Goal: Transaction & Acquisition: Purchase product/service

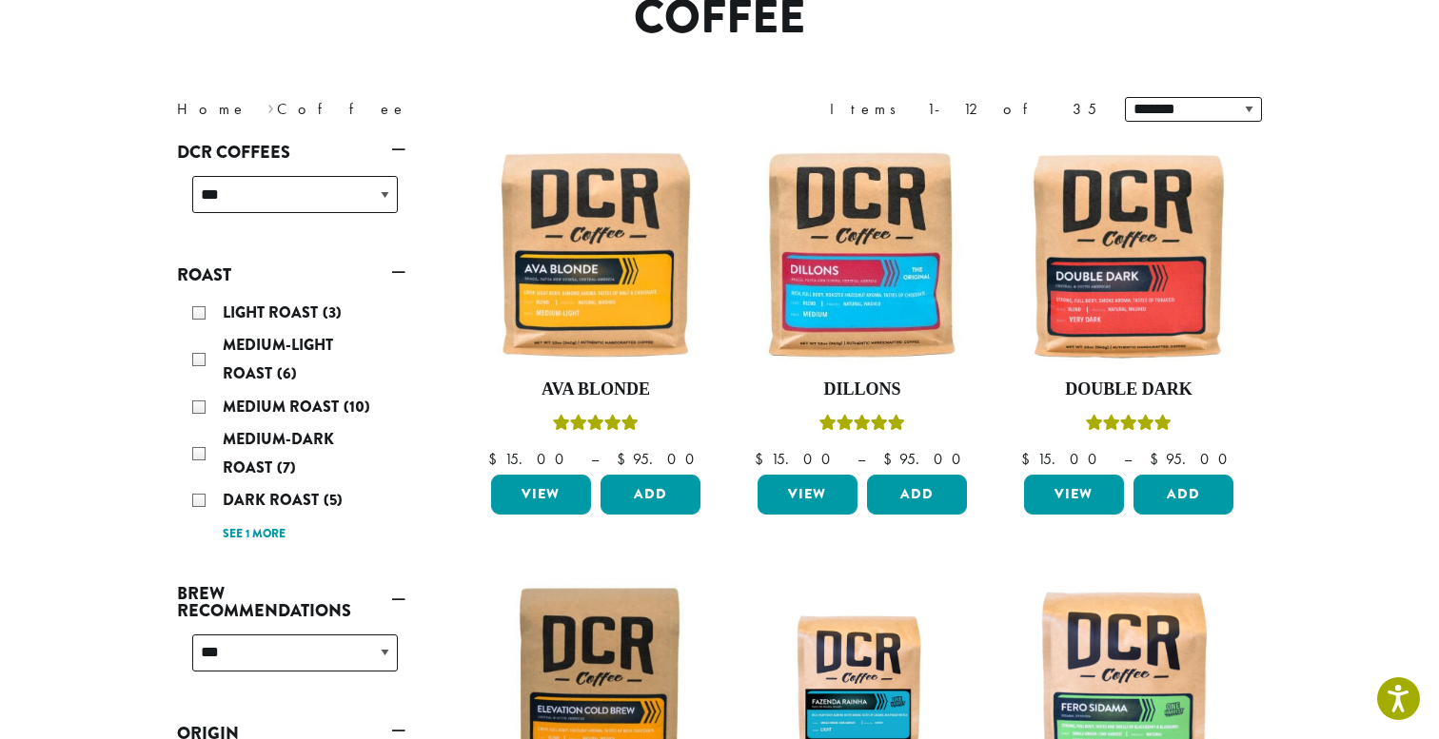
scroll to position [186, 0]
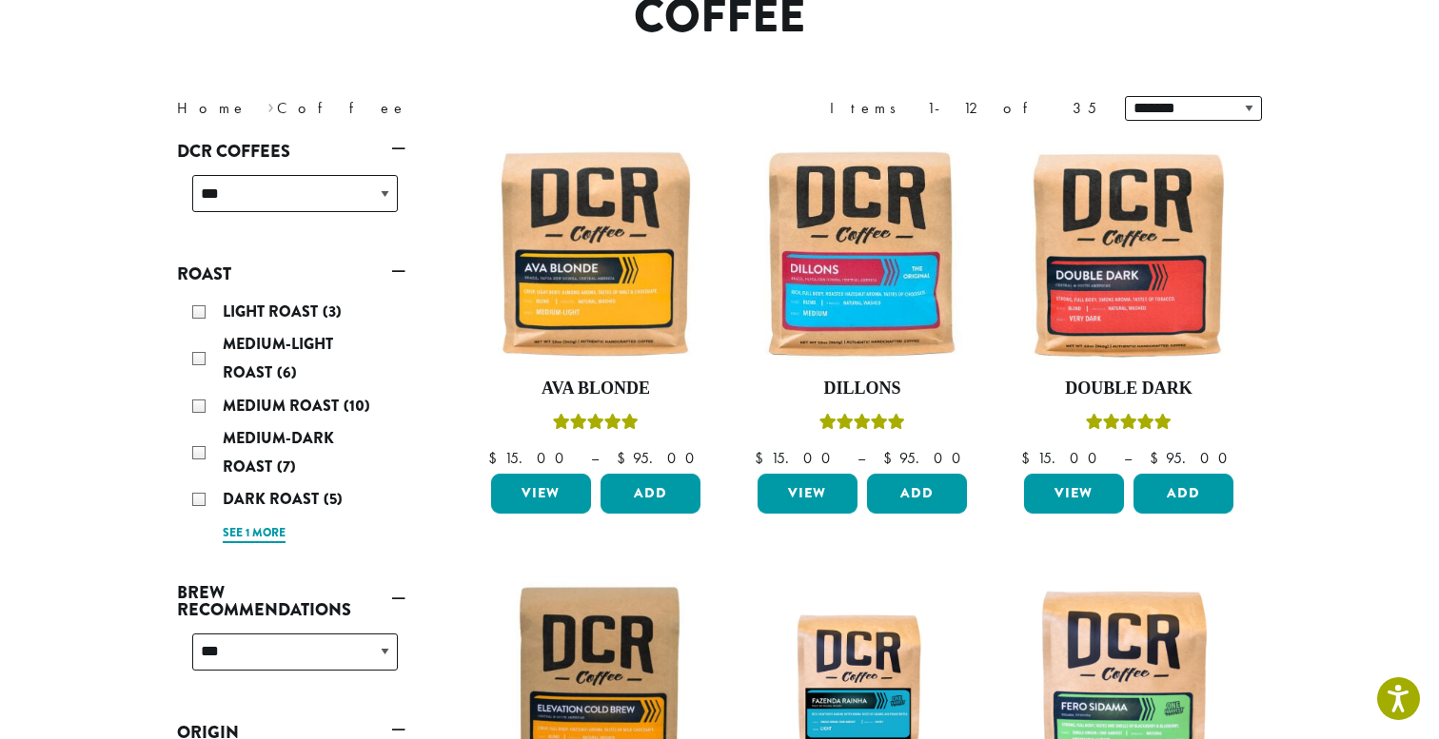
click at [265, 531] on link "See 1 more" at bounding box center [254, 533] width 63 height 19
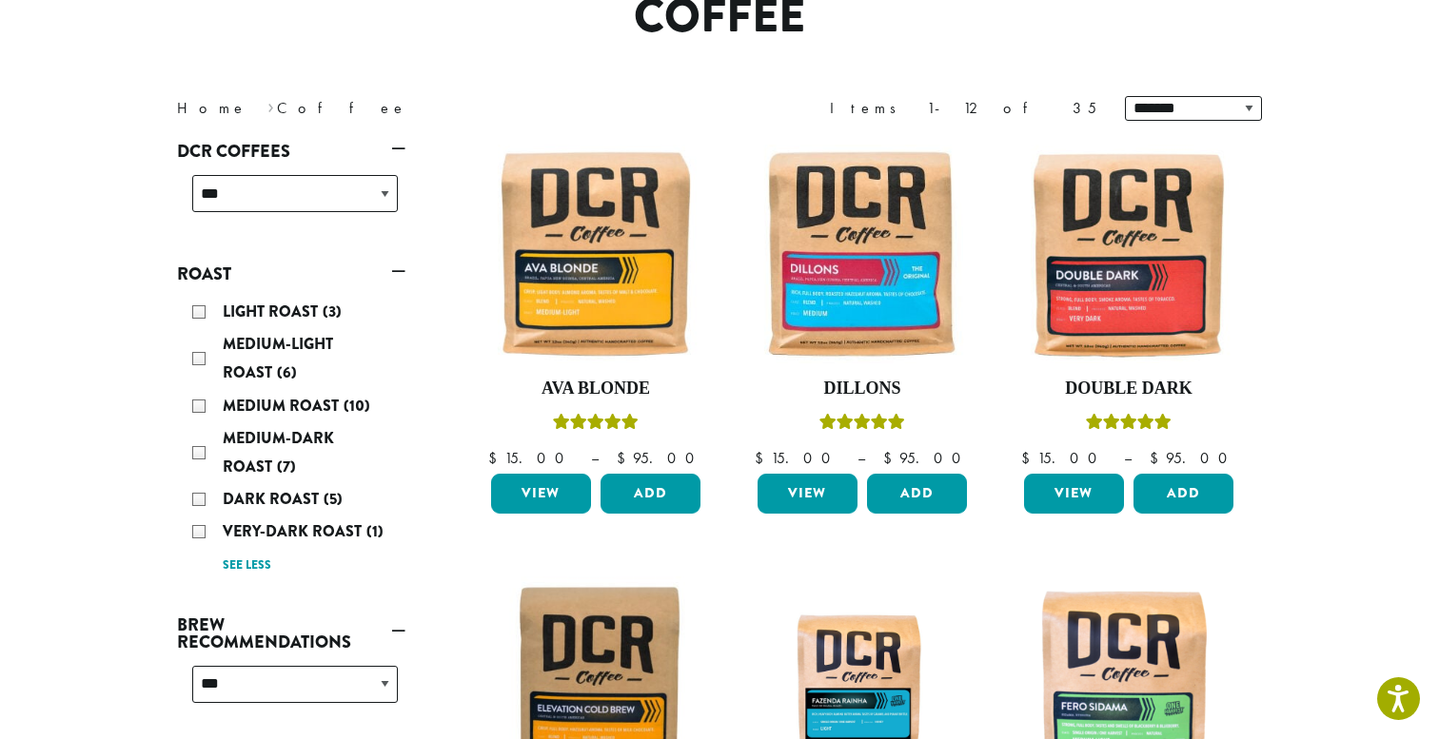
click at [191, 499] on div "Light Roast (3) Medium-Light Roast (6) Medium Roast (10) Medium-Dark Roast (7) …" at bounding box center [295, 438] width 221 height 296
click at [195, 499] on div "Dark Roast (5)" at bounding box center [295, 499] width 206 height 29
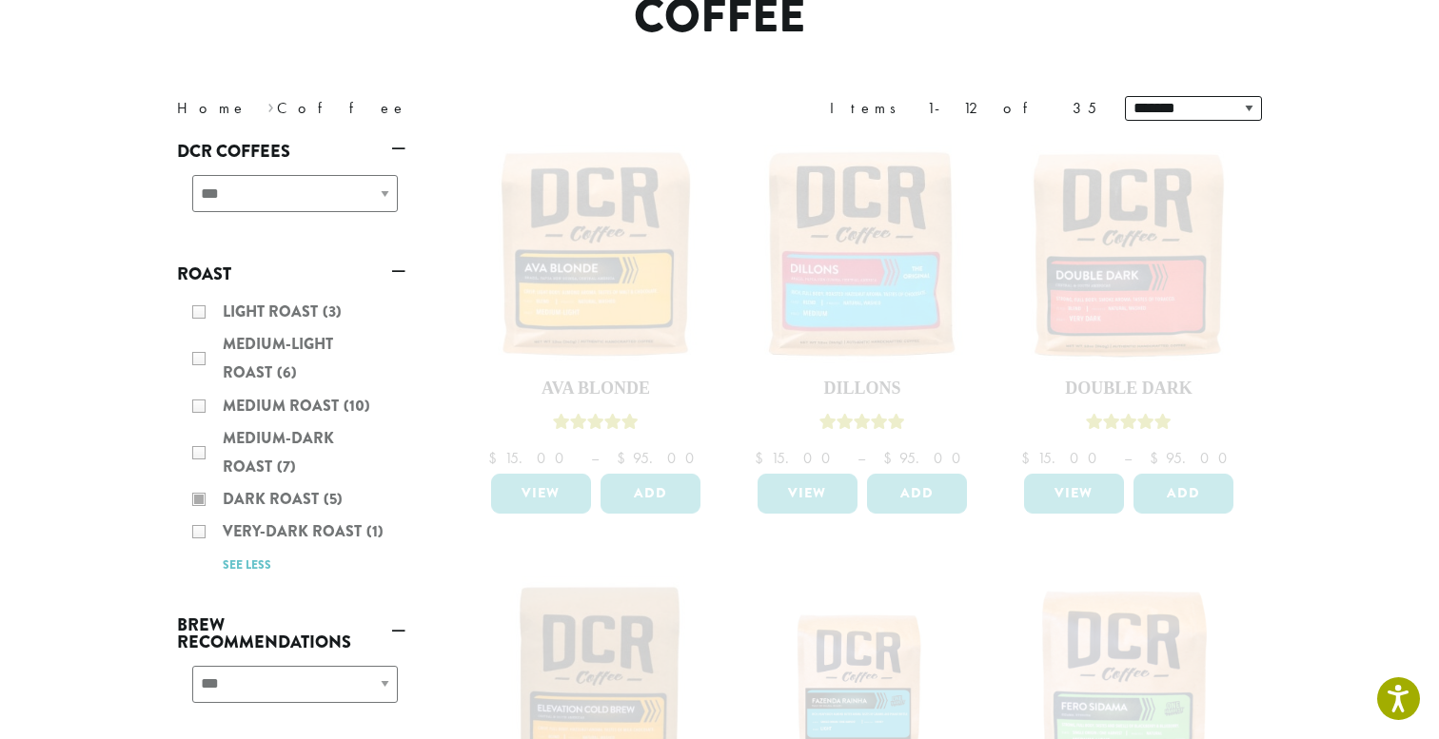
click at [199, 535] on div "Light Roast (3) Medium-Light Roast (6) Medium Roast (10) Medium-Dark Roast (7) …" at bounding box center [291, 438] width 228 height 296
click at [202, 495] on div "Light Roast (3) Medium-Light Roast (6) Medium Roast (10) Medium-Dark Roast (7) …" at bounding box center [291, 438] width 228 height 296
click at [259, 569] on div "Light Roast (3) Medium-Light Roast (6) Medium Roast (10) Medium-Dark Roast (7) …" at bounding box center [291, 438] width 228 height 296
click at [256, 569] on div "Light Roast (3) Medium-Light Roast (6) Medium Roast (10) Medium-Dark Roast (7) …" at bounding box center [291, 438] width 228 height 296
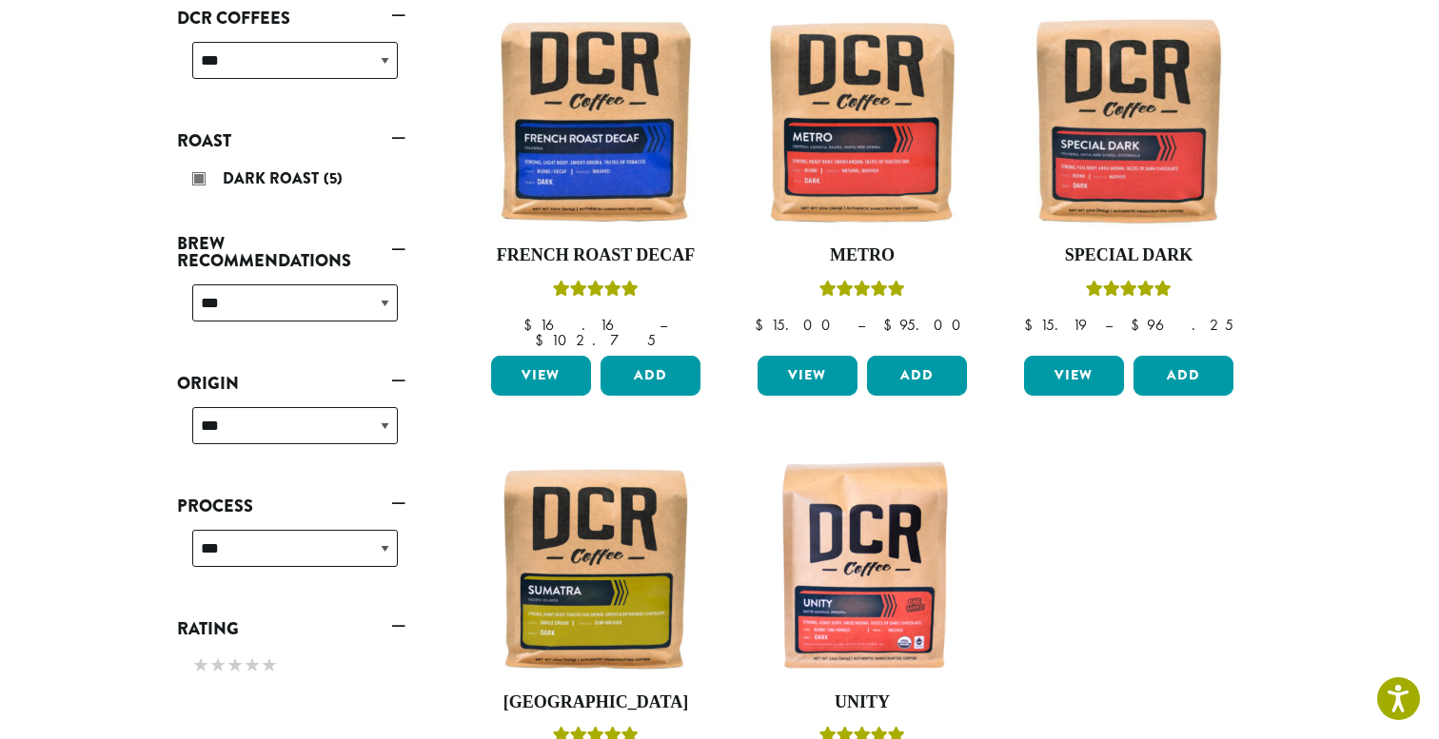
scroll to position [318, 0]
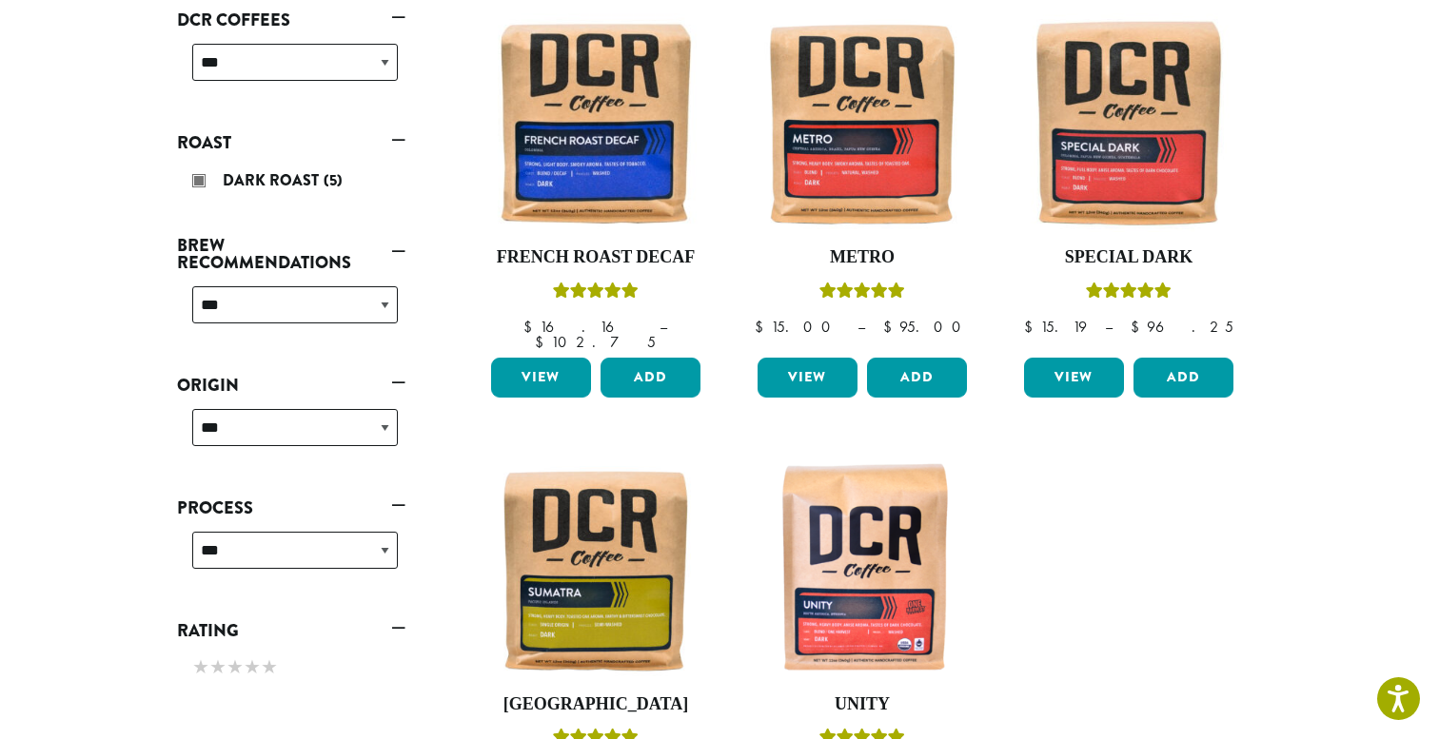
click at [392, 138] on link "Roast" at bounding box center [291, 143] width 228 height 32
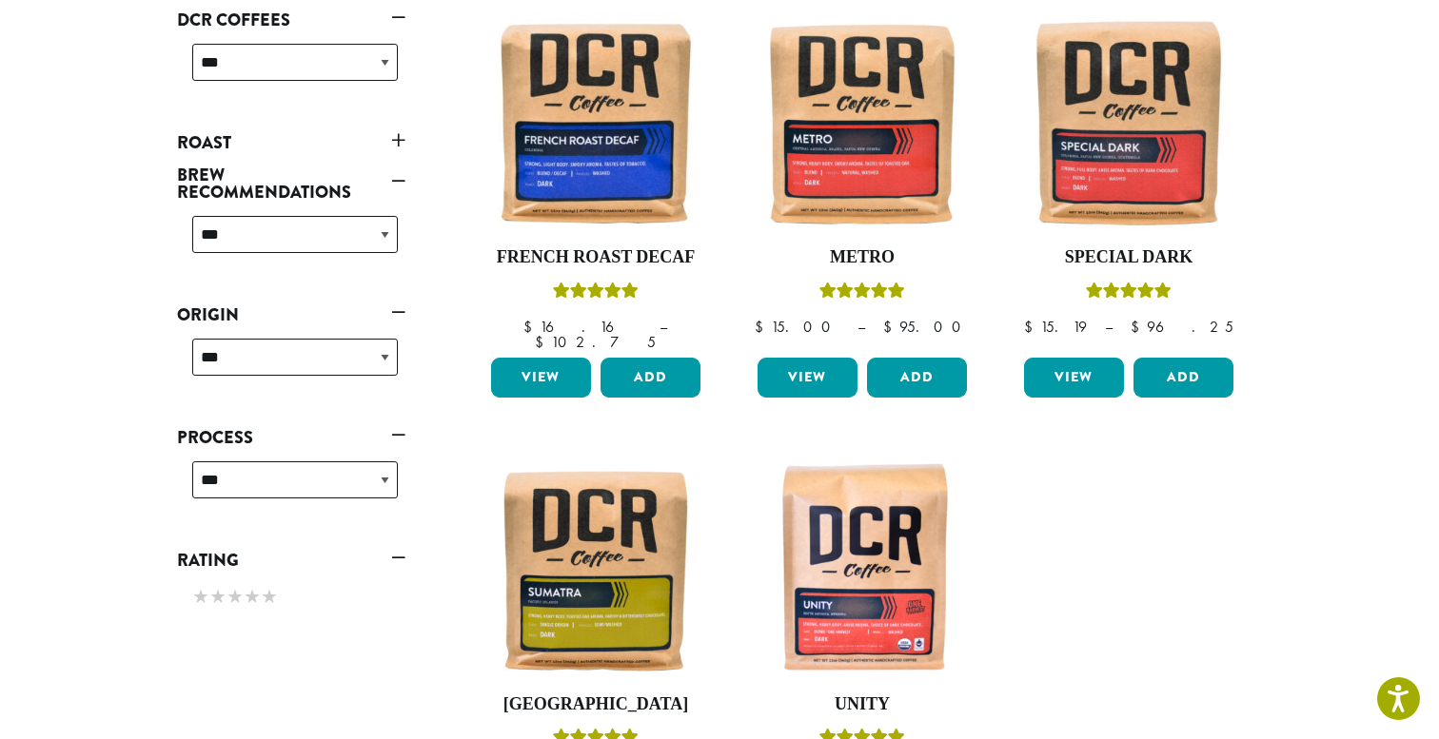
click at [392, 138] on link "Roast" at bounding box center [291, 143] width 228 height 32
